Goal: Information Seeking & Learning: Check status

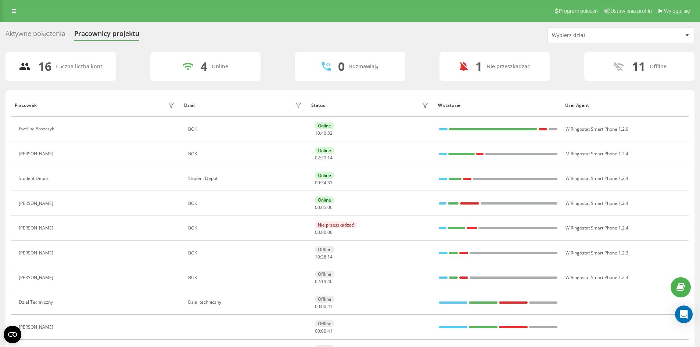
click at [50, 38] on div "Aktywne połączenia" at bounding box center [36, 35] width 60 height 11
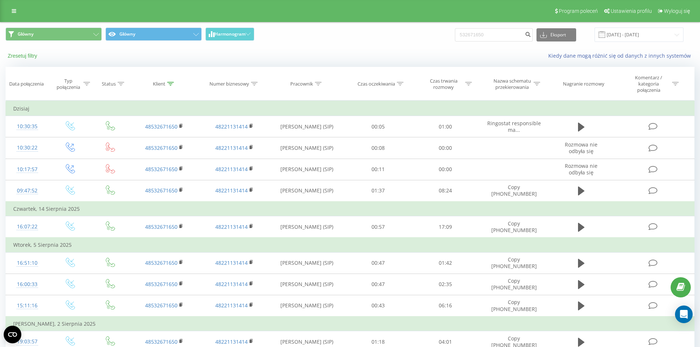
click at [27, 54] on button "Zresetuj filtry" at bounding box center [23, 56] width 35 height 7
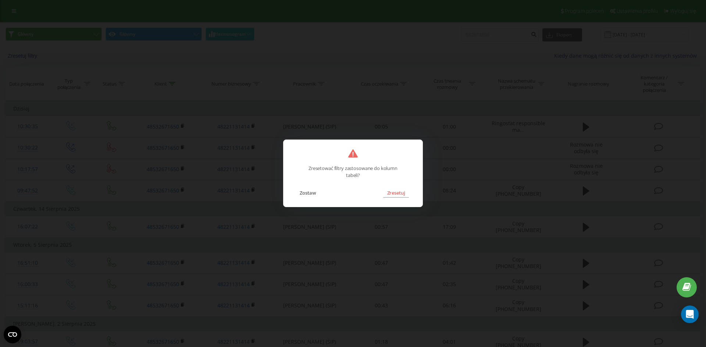
click at [396, 196] on button "Zresetuj" at bounding box center [395, 193] width 25 height 10
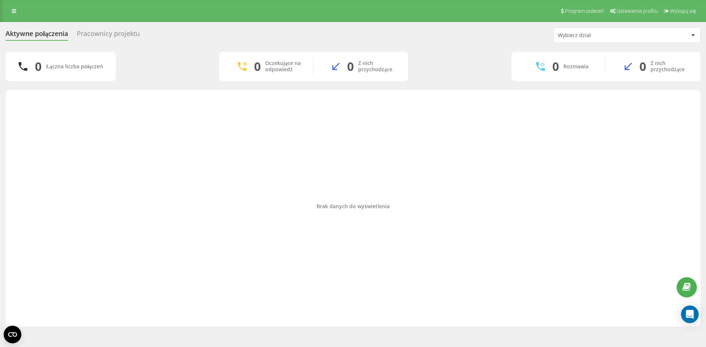
click at [438, 193] on div "Brak danych do wyświetlenia" at bounding box center [352, 207] width 683 height 226
click at [97, 35] on div "Pracownicy projektu" at bounding box center [108, 35] width 63 height 11
click at [12, 7] on link at bounding box center [13, 11] width 13 height 10
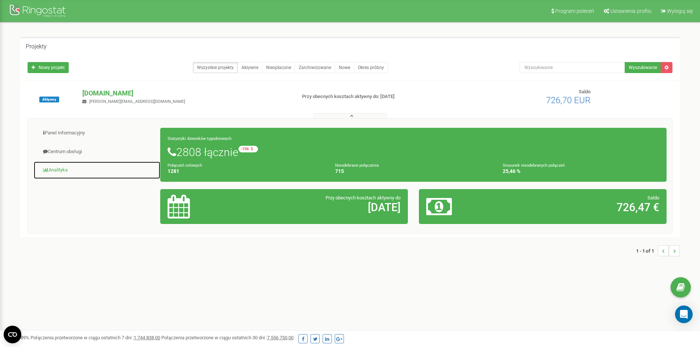
click at [77, 171] on link "Analityka" at bounding box center [96, 170] width 127 height 18
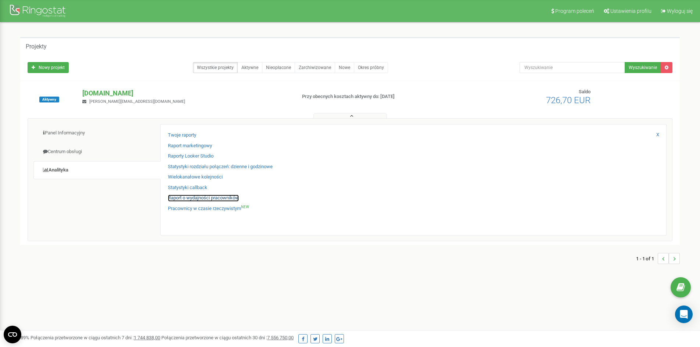
click at [204, 201] on link "Raport o wydajności pracowników" at bounding box center [203, 198] width 71 height 7
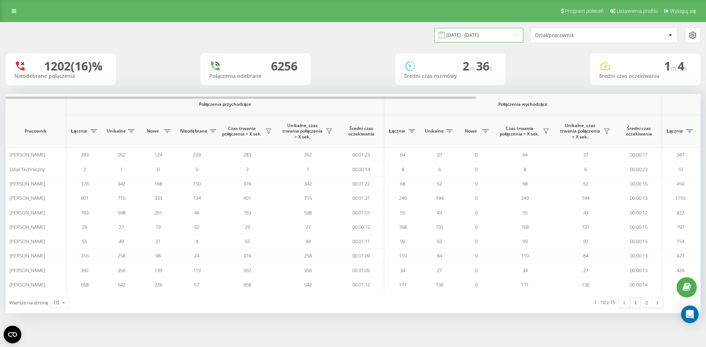
click at [488, 37] on input "20.07.2025 - 20.08.2025" at bounding box center [478, 35] width 89 height 14
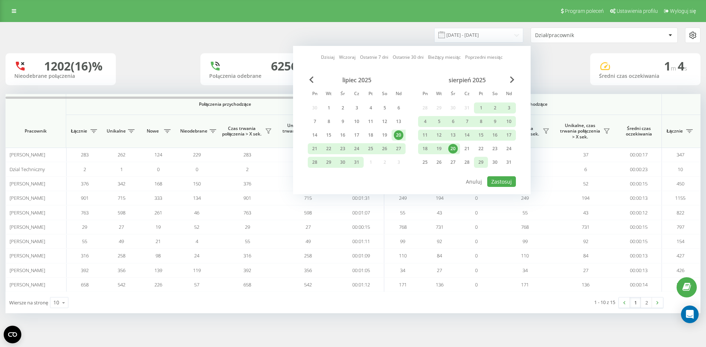
drag, startPoint x: 455, startPoint y: 147, endPoint x: 474, endPoint y: 163, distance: 24.3
click at [455, 148] on div "20" at bounding box center [453, 149] width 10 height 10
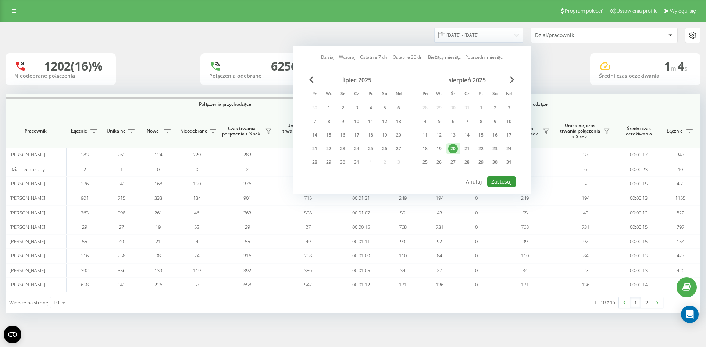
click at [508, 182] on button "Zastosuj" at bounding box center [501, 181] width 29 height 11
type input "20.08.2025 - 20.08.2025"
